Goal: Task Accomplishment & Management: Use online tool/utility

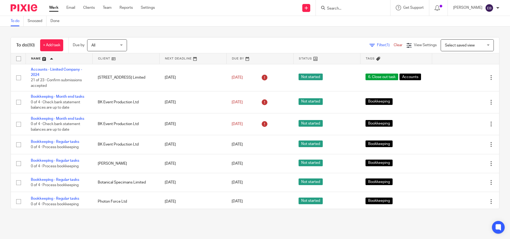
scroll to position [1616, 0]
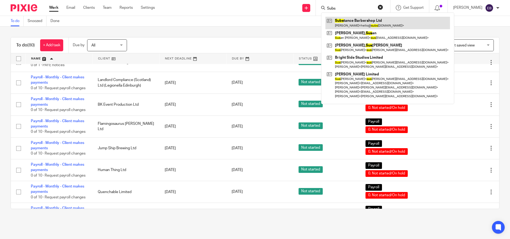
type input "Subs"
click at [375, 24] on link at bounding box center [387, 23] width 125 height 12
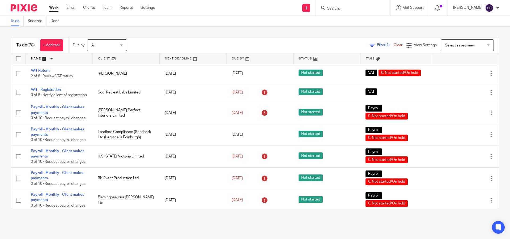
click at [341, 10] on input "Search" at bounding box center [350, 8] width 48 height 5
click at [53, 60] on link at bounding box center [59, 58] width 67 height 11
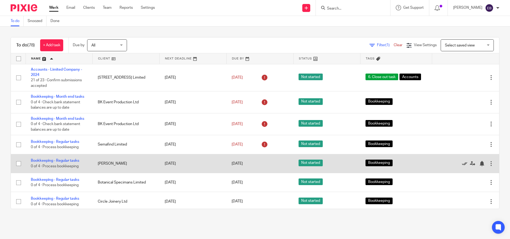
click at [462, 166] on icon at bounding box center [464, 163] width 5 height 5
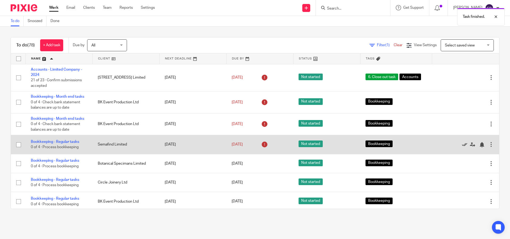
click at [462, 146] on icon at bounding box center [464, 144] width 5 height 5
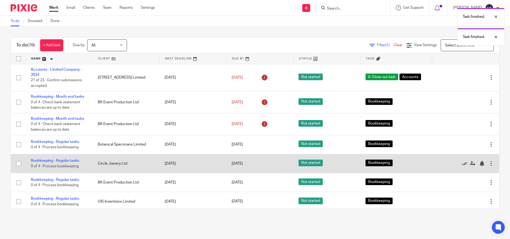
click at [462, 165] on icon at bounding box center [464, 163] width 5 height 5
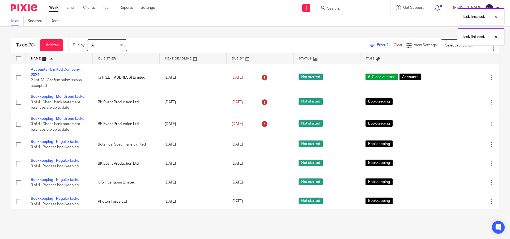
click at [462, 165] on icon at bounding box center [464, 163] width 5 height 5
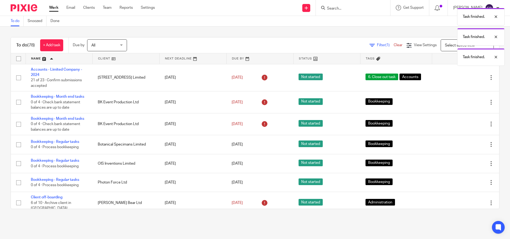
click at [462, 165] on icon at bounding box center [464, 163] width 5 height 5
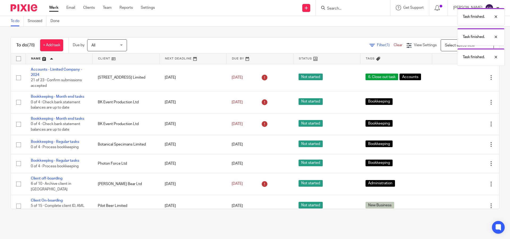
click at [462, 165] on icon at bounding box center [464, 163] width 5 height 5
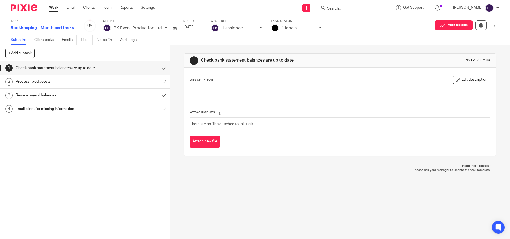
click at [80, 83] on h1 "Process fixed assets" at bounding box center [62, 82] width 92 height 8
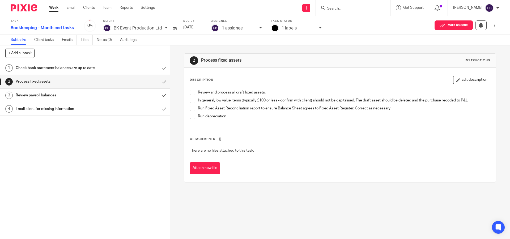
click at [77, 71] on h1 "Check bank statement balances are up to date" at bounding box center [62, 68] width 92 height 8
